Goal: Information Seeking & Learning: Learn about a topic

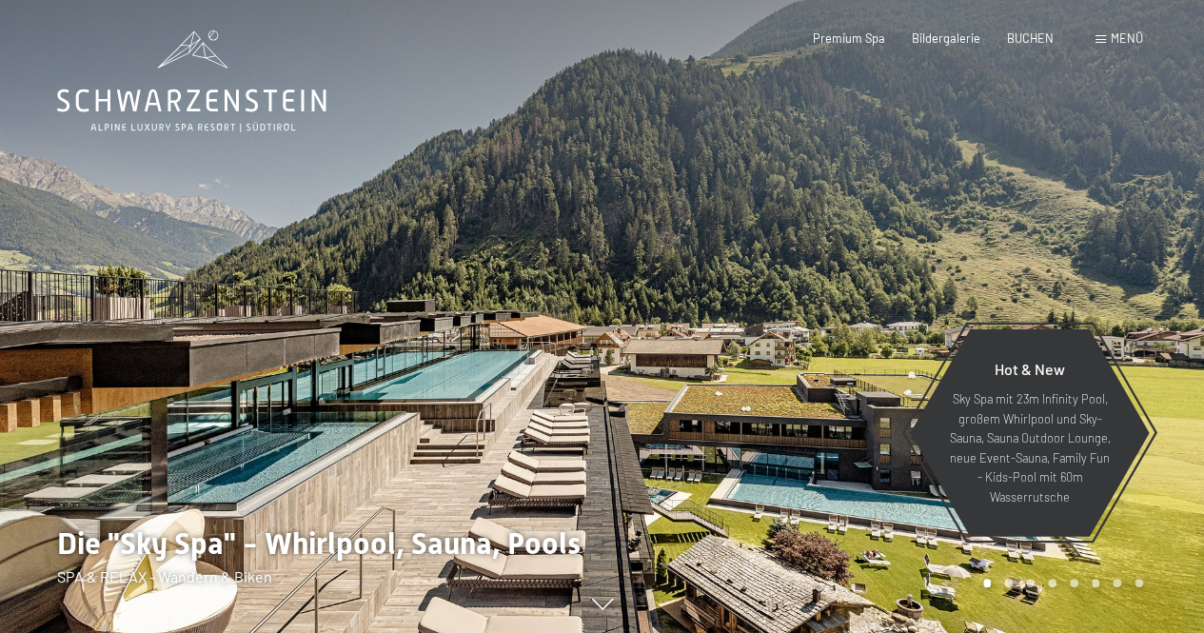
click at [1129, 35] on span "Menü" at bounding box center [1127, 37] width 32 height 15
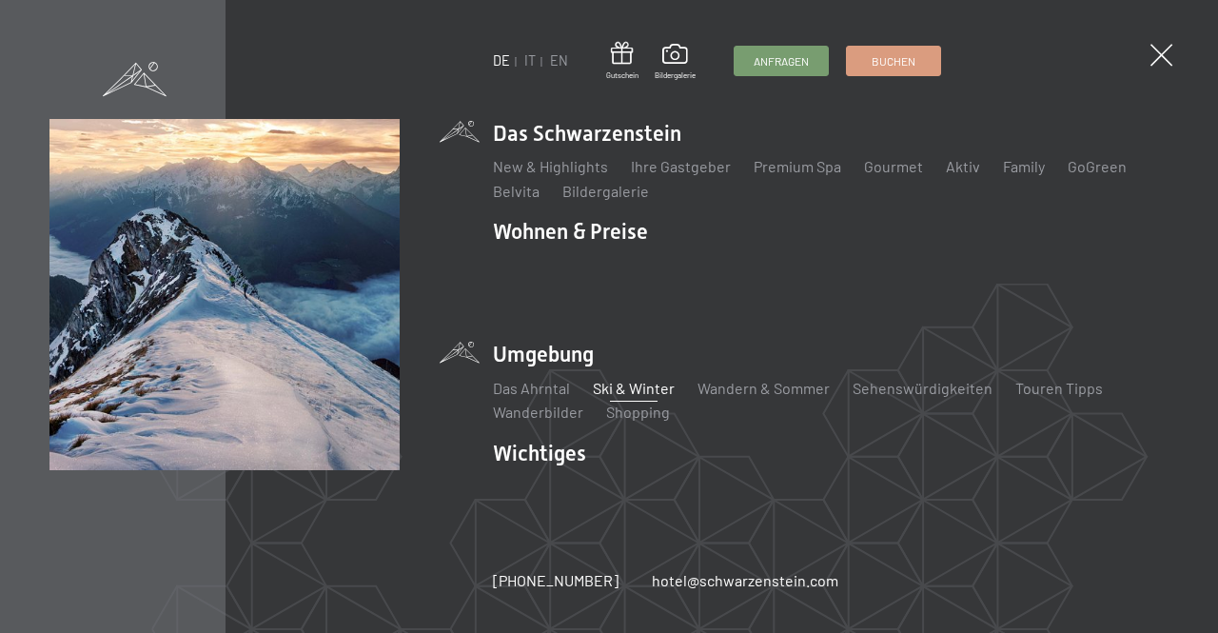
click at [638, 379] on link "Ski & Winter" at bounding box center [634, 388] width 82 height 18
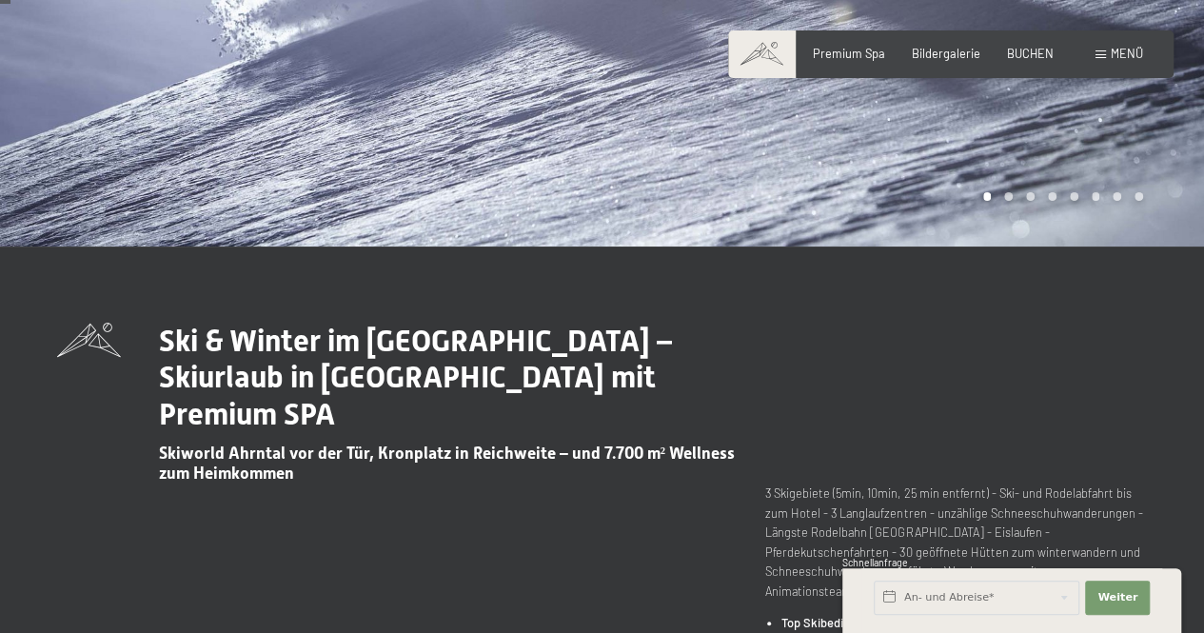
scroll to position [476, 0]
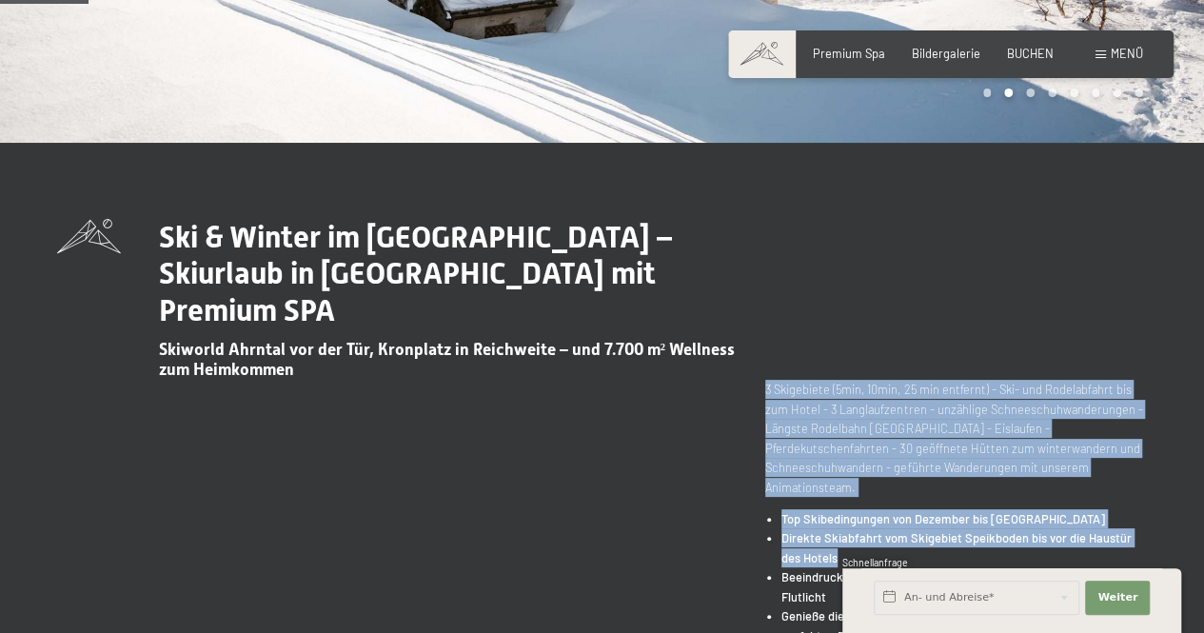
drag, startPoint x: 764, startPoint y: 349, endPoint x: 1115, endPoint y: 509, distance: 385.8
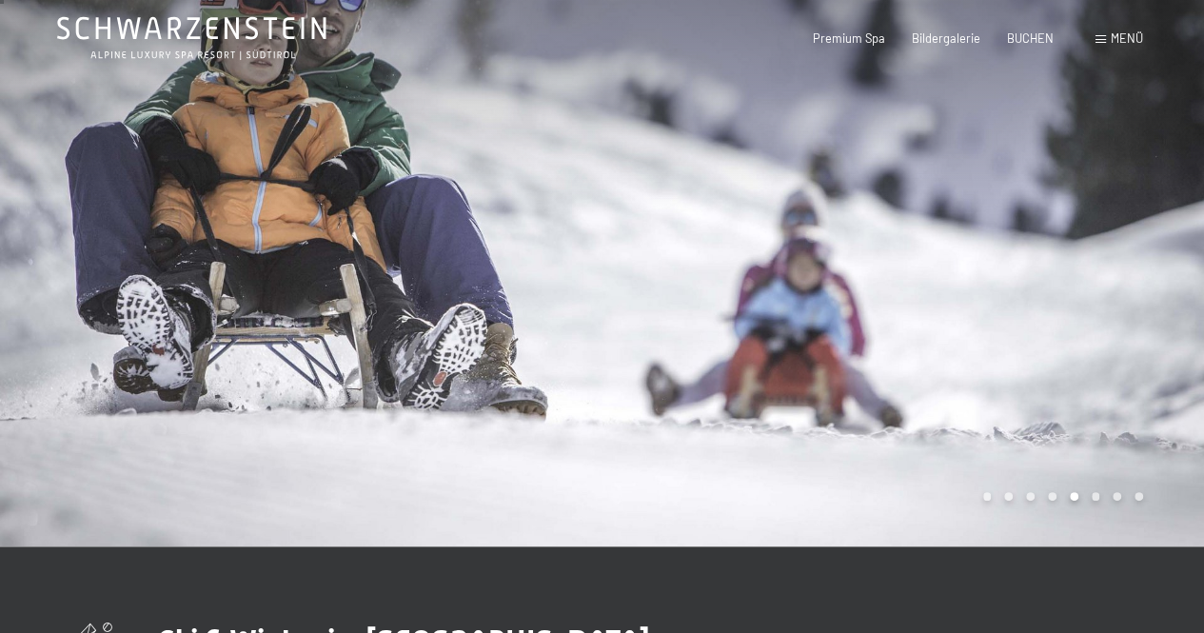
scroll to position [0, 0]
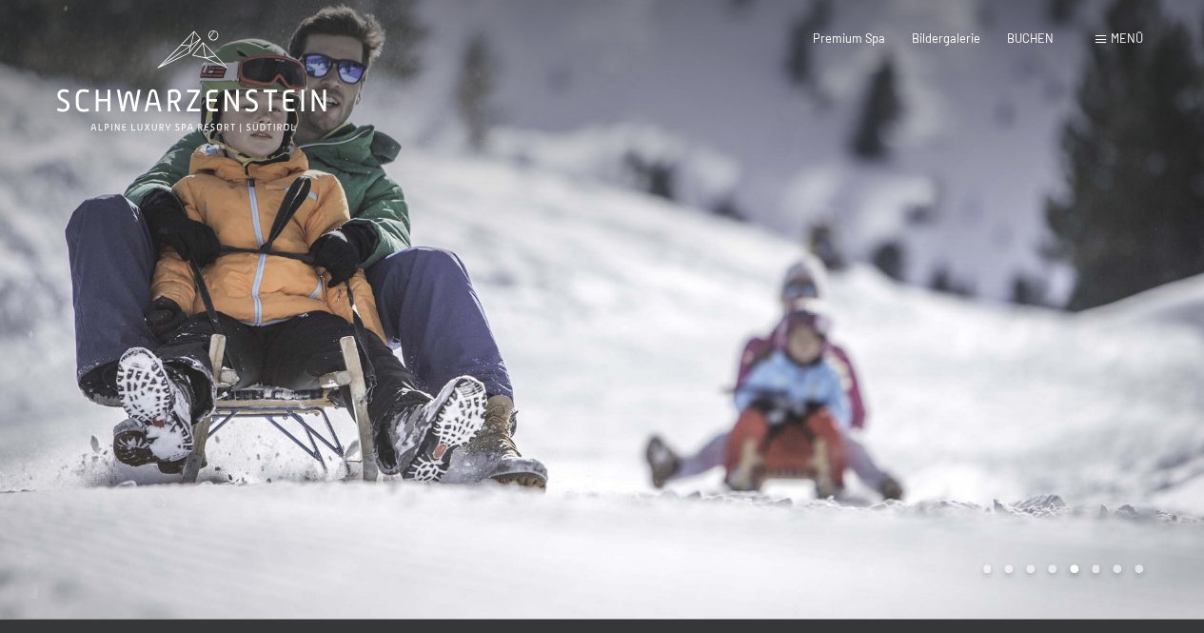
click at [832, 368] on div at bounding box center [903, 309] width 602 height 619
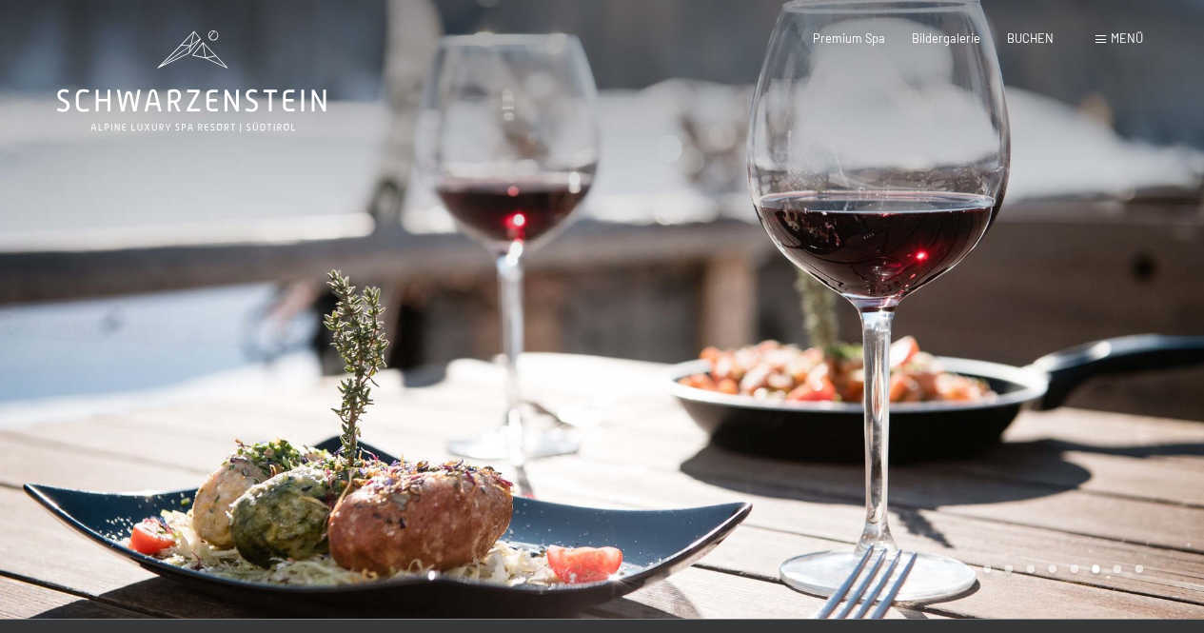
click at [845, 367] on div at bounding box center [903, 309] width 602 height 619
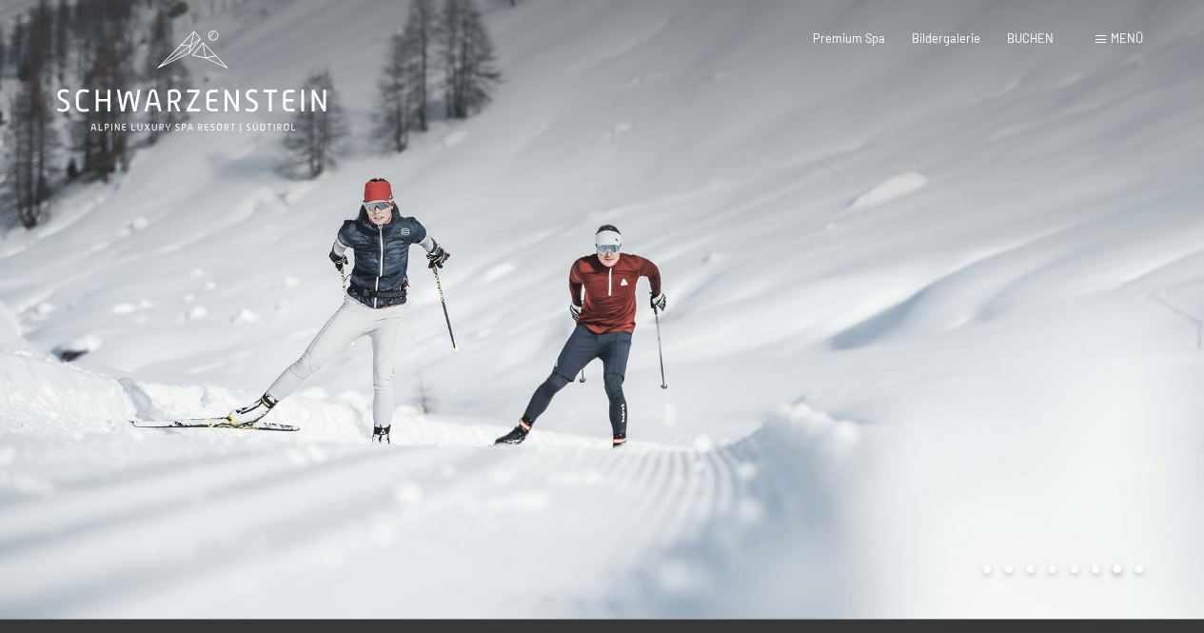
click at [851, 367] on div at bounding box center [903, 309] width 602 height 619
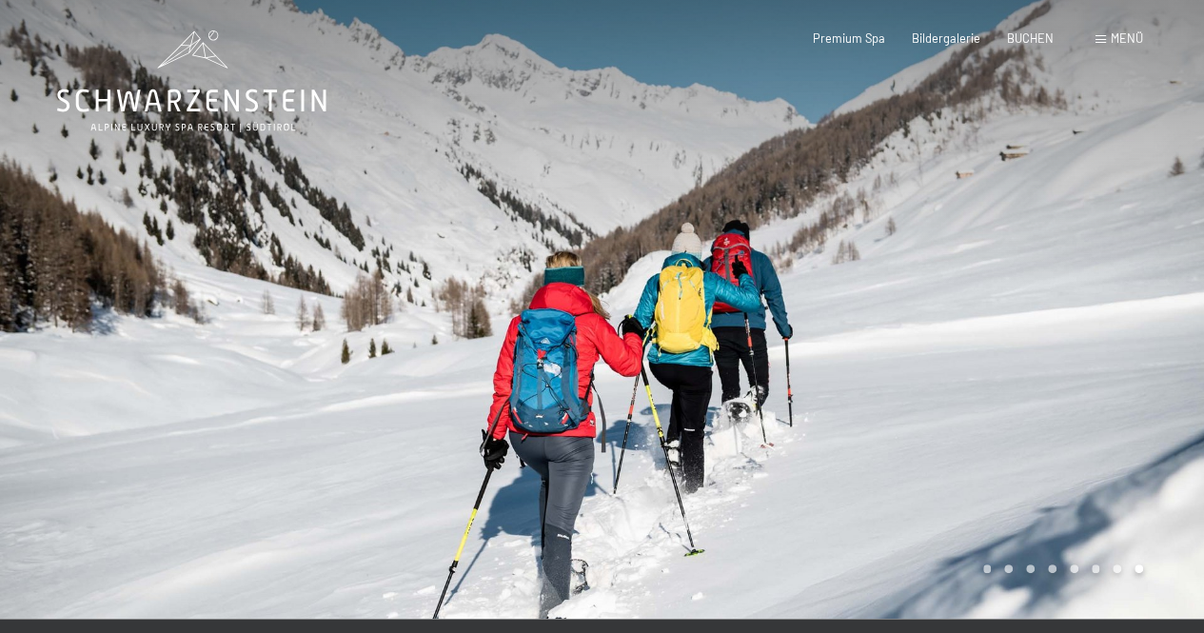
click at [854, 367] on div at bounding box center [903, 309] width 602 height 619
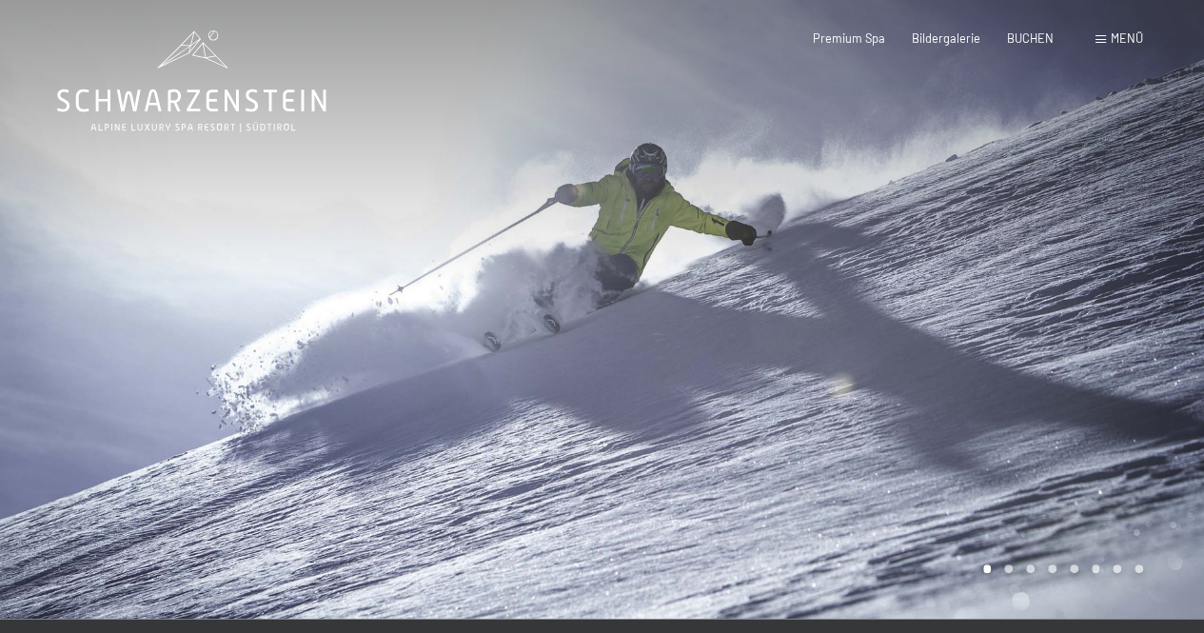
click at [855, 367] on div at bounding box center [903, 309] width 602 height 619
